Goal: Complete application form

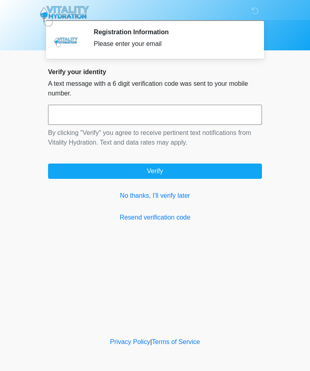
click at [152, 117] on input "text" at bounding box center [155, 115] width 214 height 20
type input "******"
click at [225, 165] on button "Verify" at bounding box center [155, 171] width 214 height 15
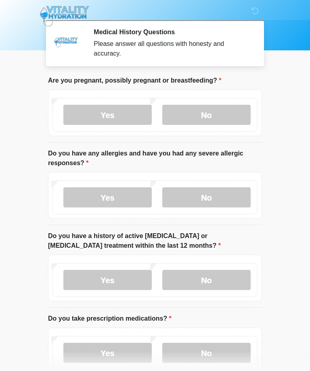
click at [232, 115] on label "No" at bounding box center [206, 115] width 88 height 20
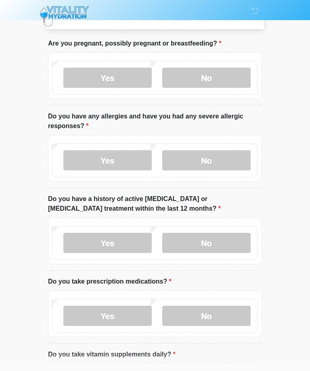
click at [230, 161] on label "No" at bounding box center [206, 160] width 88 height 20
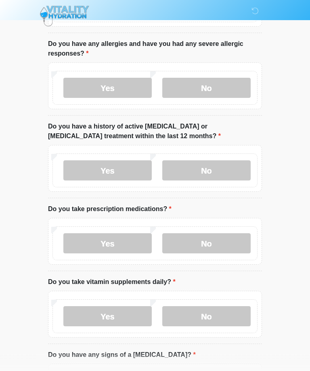
scroll to position [110, 0]
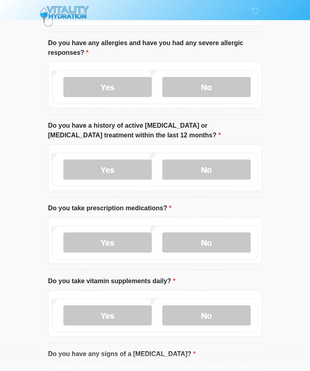
click at [238, 175] on label "No" at bounding box center [206, 170] width 88 height 20
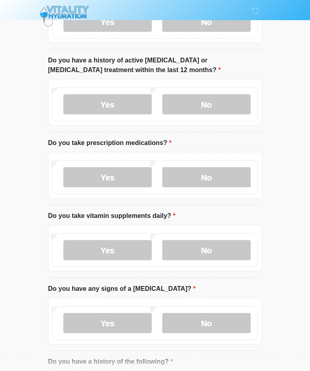
click at [116, 168] on label "Yes" at bounding box center [107, 178] width 88 height 20
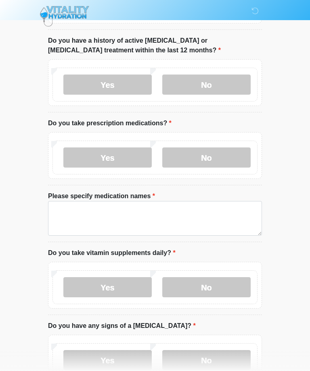
scroll to position [200, 0]
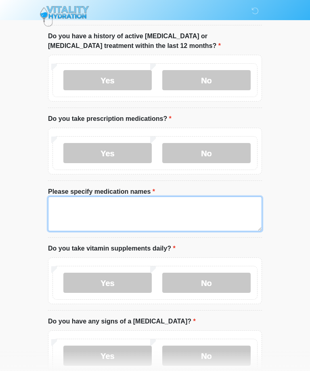
click at [202, 219] on textarea "Please specify medication names" at bounding box center [155, 214] width 214 height 35
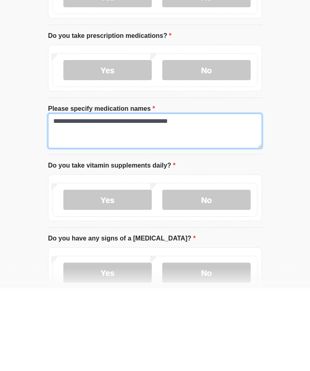
type textarea "**********"
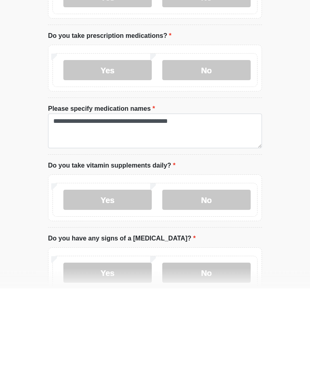
click at [221, 273] on label "No" at bounding box center [206, 283] width 88 height 20
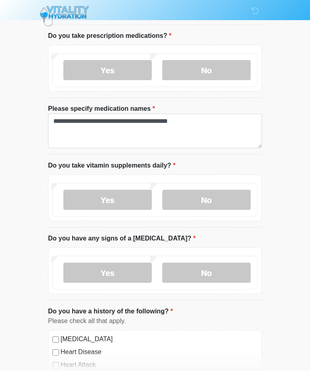
click at [222, 288] on div "Yes No" at bounding box center [154, 273] width 205 height 34
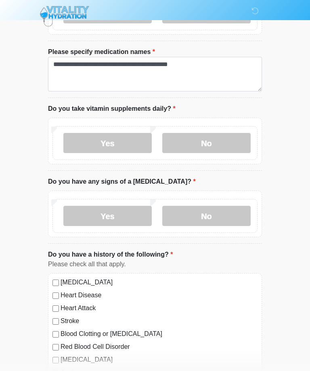
click at [226, 215] on label "No" at bounding box center [206, 216] width 88 height 20
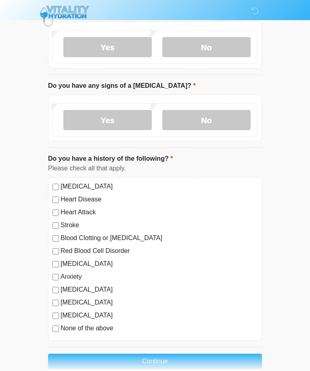
scroll to position [436, 0]
click at [80, 265] on label "Depression" at bounding box center [158, 264] width 197 height 10
click at [246, 356] on button "Continue" at bounding box center [155, 361] width 214 height 15
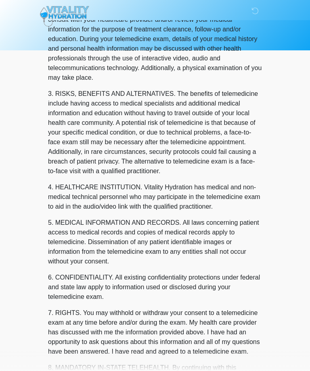
scroll to position [0, 0]
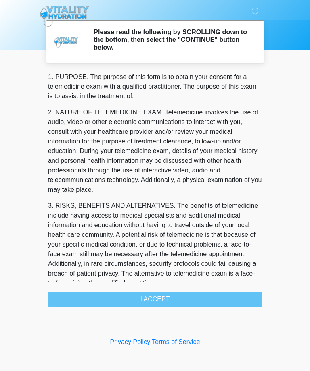
click at [248, 302] on div "1. PURPOSE. The purpose of this form is to obtain your consent for a telemedici…" at bounding box center [155, 189] width 214 height 235
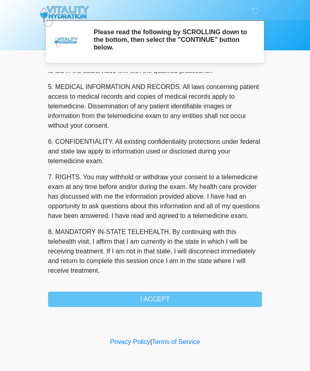
click at [215, 301] on div "1. PURPOSE. The purpose of this form is to obtain your consent for a telemedici…" at bounding box center [155, 189] width 214 height 235
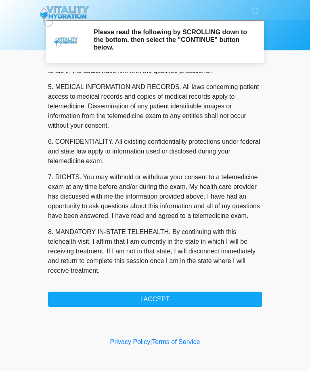
scroll to position [258, 0]
click at [212, 299] on button "I ACCEPT" at bounding box center [155, 299] width 214 height 15
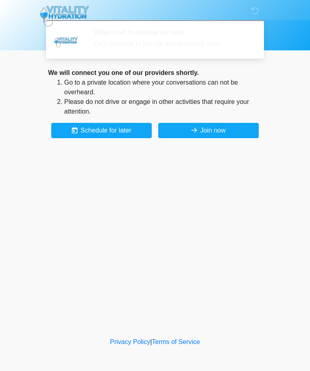
scroll to position [229, 0]
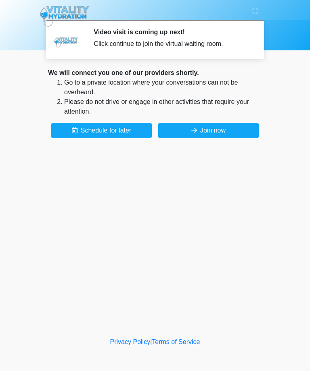
click at [226, 137] on button "Join now" at bounding box center [208, 130] width 100 height 15
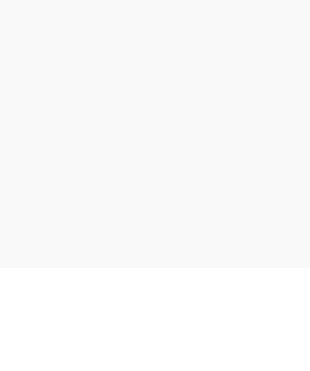
scroll to position [2, 0]
click at [77, 10] on div "Vitality Hydration" at bounding box center [155, 9] width 310 height 23
